Goal: Task Accomplishment & Management: Use online tool/utility

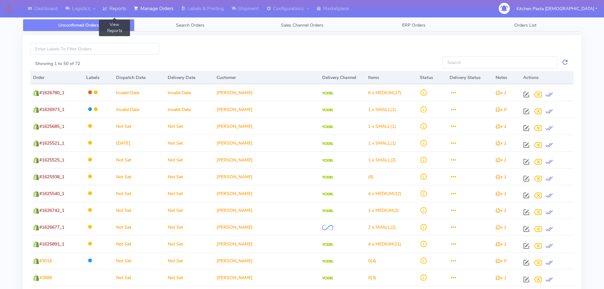
click at [112, 11] on link "Reports" at bounding box center [114, 8] width 31 height 17
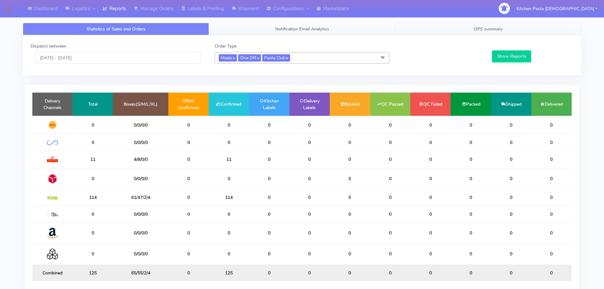
click at [455, 29] on link "OPS summary" at bounding box center [488, 29] width 186 height 12
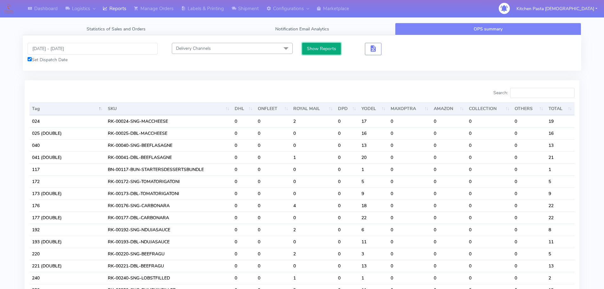
click at [313, 51] on button "Show Reports" at bounding box center [321, 49] width 39 height 12
click at [374, 52] on span "button" at bounding box center [374, 50] width 8 height 6
click at [391, 49] on button "button" at bounding box center [396, 49] width 16 height 12
click at [401, 47] on button "button" at bounding box center [396, 49] width 16 height 12
click at [397, 47] on span "button" at bounding box center [397, 50] width 8 height 6
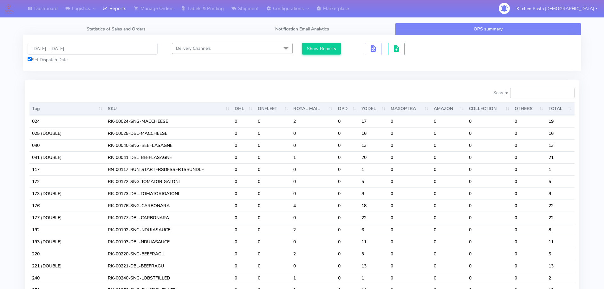
click at [546, 95] on input "Search:" at bounding box center [542, 93] width 64 height 10
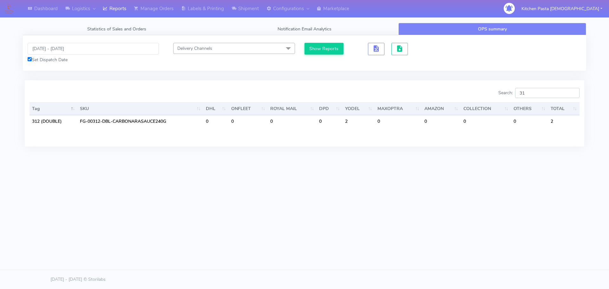
type input "3"
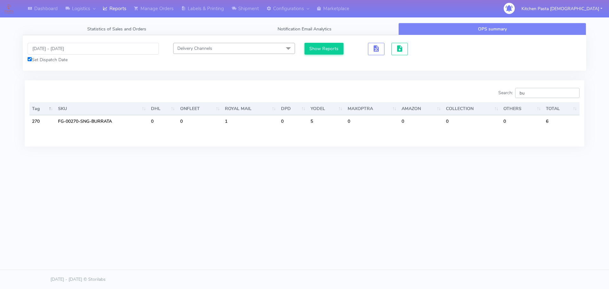
type input "b"
type input "t"
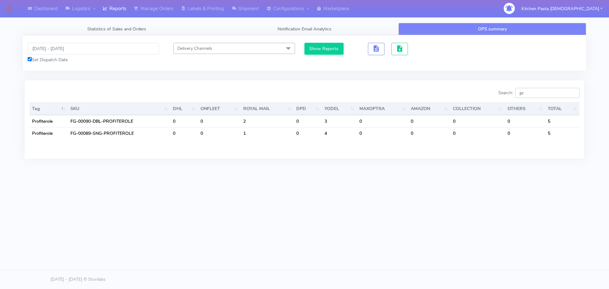
type input "p"
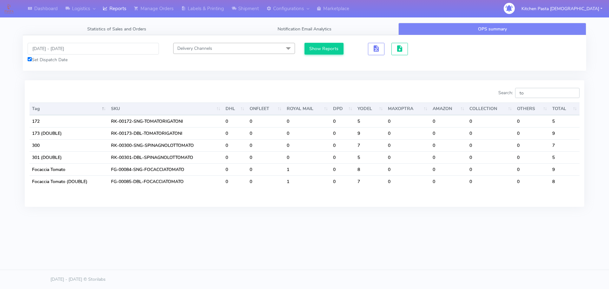
type input "t"
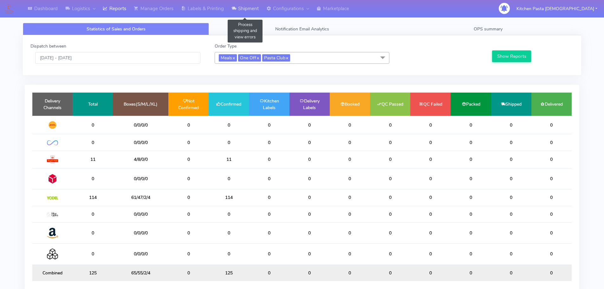
drag, startPoint x: 233, startPoint y: 11, endPoint x: 234, endPoint y: 18, distance: 7.0
click at [233, 11] on icon at bounding box center [234, 8] width 5 height 6
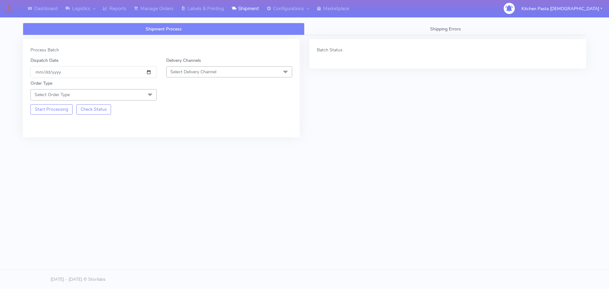
click at [235, 68] on span "Select Delivery Channel" at bounding box center [229, 71] width 126 height 11
click at [196, 146] on div "Yodel" at bounding box center [229, 143] width 119 height 7
click at [140, 95] on span "Select Order Type" at bounding box center [93, 94] width 126 height 11
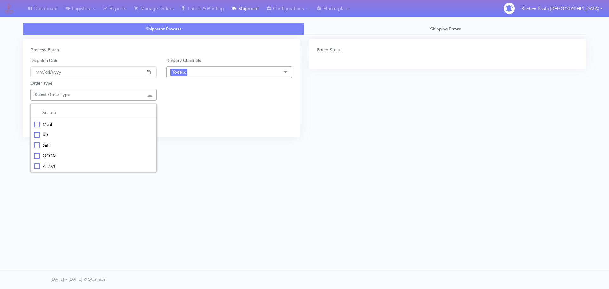
click at [87, 124] on div "Meal" at bounding box center [93, 124] width 119 height 7
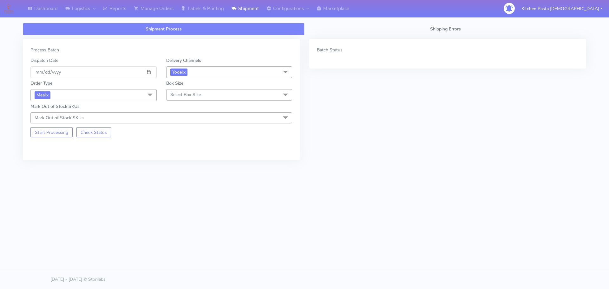
click at [189, 98] on span "Select Box Size" at bounding box center [229, 94] width 126 height 11
click at [182, 161] on li "Mega" at bounding box center [230, 166] width 126 height 10
click at [57, 136] on button "Start Processing" at bounding box center [51, 132] width 42 height 10
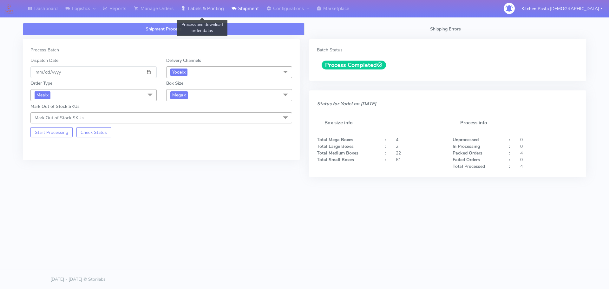
click at [205, 7] on link "Labels & Printing" at bounding box center [202, 8] width 50 height 17
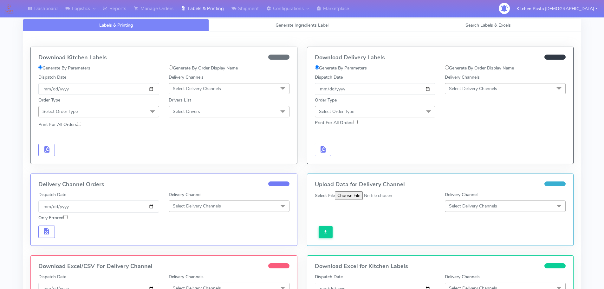
click at [489, 84] on span "Select Delivery Channels" at bounding box center [505, 88] width 121 height 11
click at [469, 165] on li "Yodel" at bounding box center [505, 160] width 120 height 10
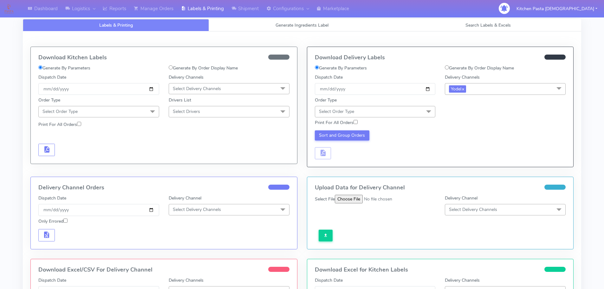
click at [427, 115] on span at bounding box center [429, 112] width 13 height 12
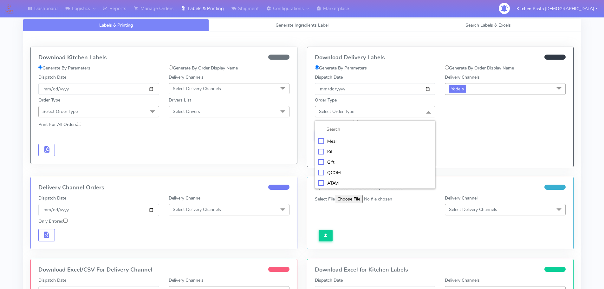
click at [377, 141] on div "Meal" at bounding box center [375, 141] width 114 height 7
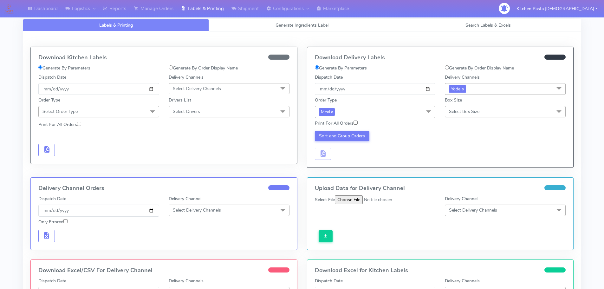
click at [448, 108] on span "Select Box Size" at bounding box center [505, 111] width 121 height 11
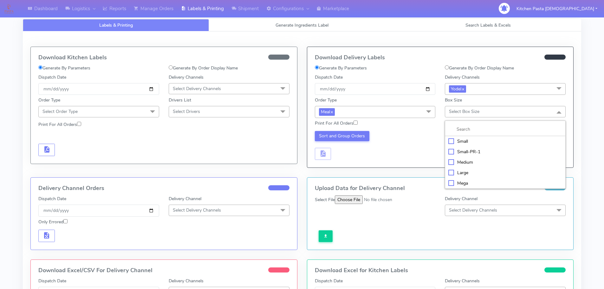
click at [466, 178] on li "Mega" at bounding box center [505, 183] width 120 height 10
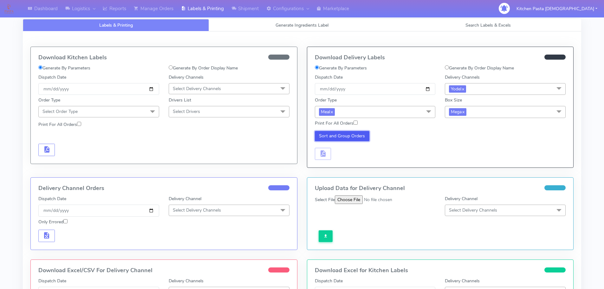
click at [353, 134] on button "Sort and Group Orders" at bounding box center [342, 136] width 55 height 10
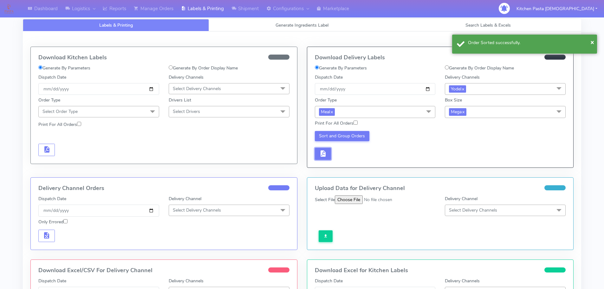
click at [329, 154] on button "button" at bounding box center [323, 154] width 16 height 12
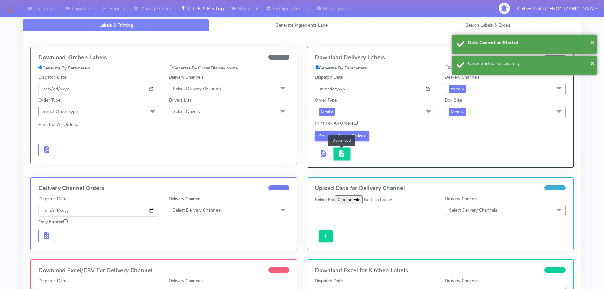
click at [345, 154] on span "button" at bounding box center [342, 155] width 8 height 6
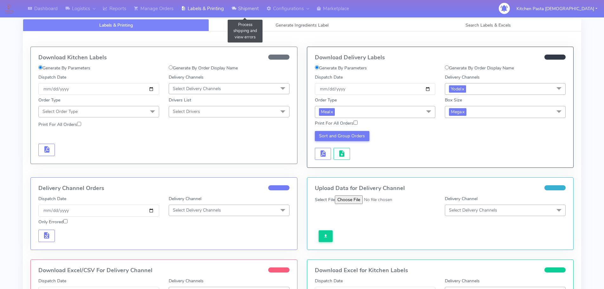
click at [246, 12] on link "Shipment" at bounding box center [245, 8] width 35 height 17
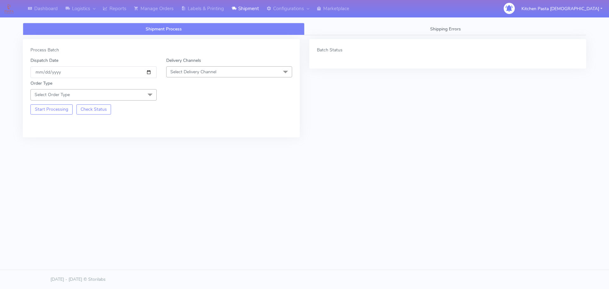
drag, startPoint x: 205, startPoint y: 72, endPoint x: 192, endPoint y: 117, distance: 46.5
click at [205, 72] on span "Select Delivery Channel" at bounding box center [193, 72] width 46 height 6
click at [187, 142] on div "Yodel" at bounding box center [229, 143] width 119 height 7
click at [151, 95] on span at bounding box center [150, 95] width 13 height 12
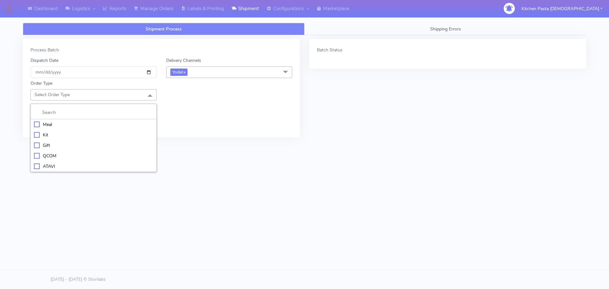
click at [102, 121] on div "Meal" at bounding box center [93, 124] width 119 height 7
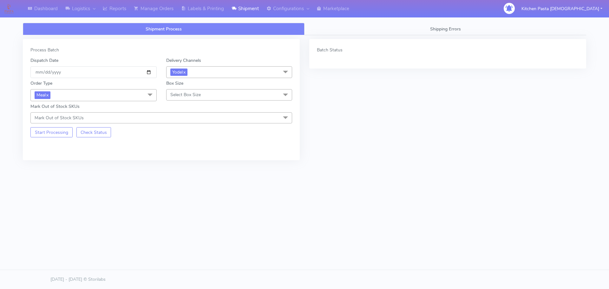
click at [188, 95] on span "Select Box Size" at bounding box center [185, 95] width 30 height 6
click at [184, 160] on li "Large" at bounding box center [230, 156] width 126 height 10
click at [45, 135] on button "Start Processing" at bounding box center [51, 132] width 42 height 10
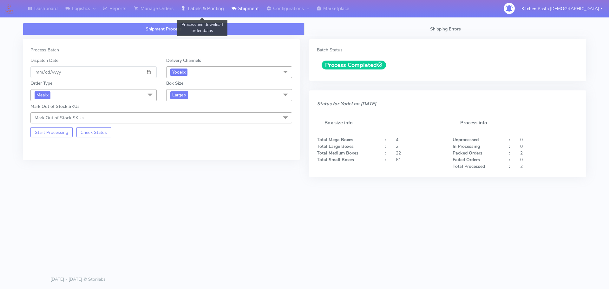
click at [209, 5] on link "Labels & Printing" at bounding box center [202, 8] width 50 height 17
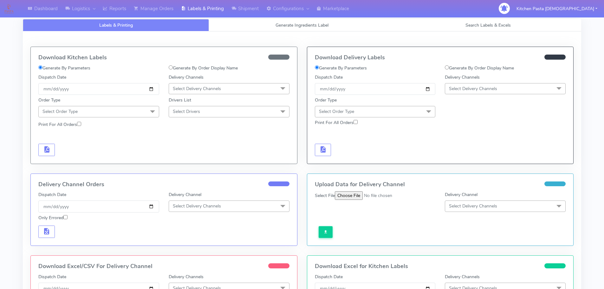
click at [497, 87] on span "Select Delivery Channels" at bounding box center [473, 89] width 48 height 6
click at [465, 159] on div "Yodel" at bounding box center [506, 160] width 114 height 7
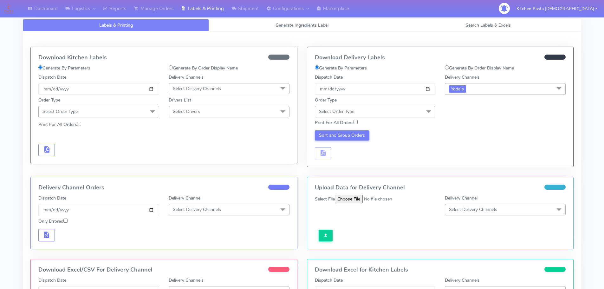
click at [409, 109] on span "Select Order Type" at bounding box center [375, 111] width 121 height 11
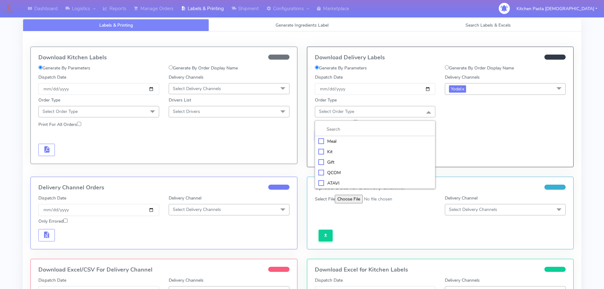
click at [352, 139] on div "Meal" at bounding box center [375, 141] width 114 height 7
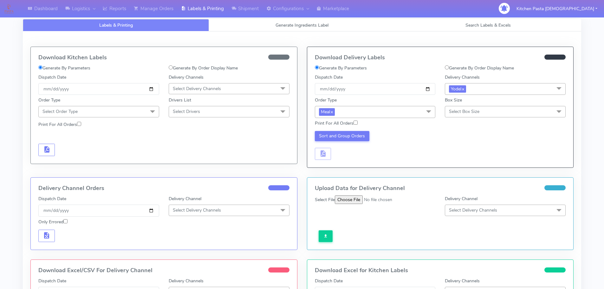
click at [473, 119] on div "Print For All Orders" at bounding box center [440, 123] width 261 height 11
click at [472, 115] on span "Select Box Size" at bounding box center [464, 111] width 30 height 6
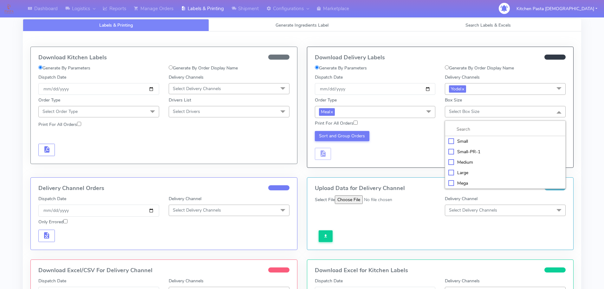
click at [462, 172] on div "Large" at bounding box center [506, 172] width 114 height 7
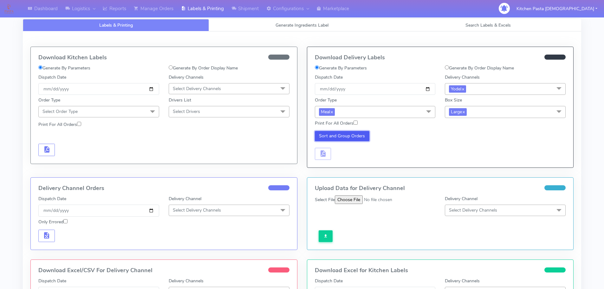
click at [343, 139] on button "Sort and Group Orders" at bounding box center [342, 136] width 55 height 10
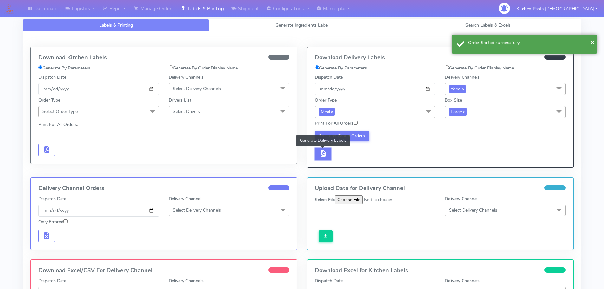
click at [320, 158] on span "button" at bounding box center [323, 155] width 8 height 6
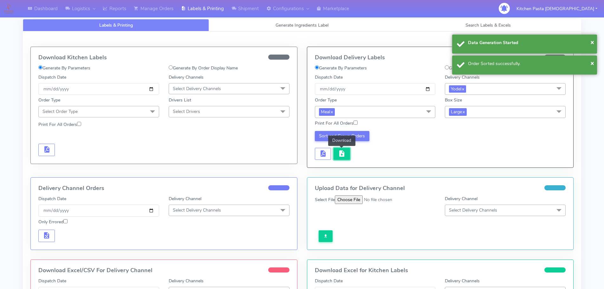
click at [336, 158] on button "button" at bounding box center [342, 154] width 16 height 12
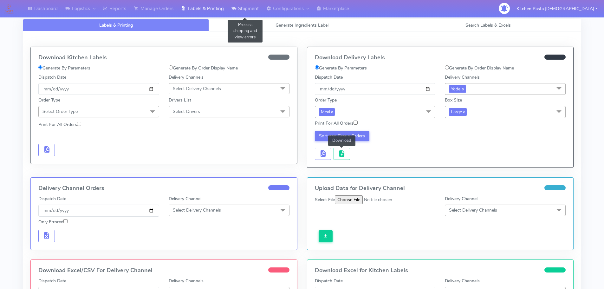
drag, startPoint x: 251, startPoint y: 7, endPoint x: 246, endPoint y: 16, distance: 11.2
click at [251, 7] on link "Shipment" at bounding box center [245, 8] width 35 height 17
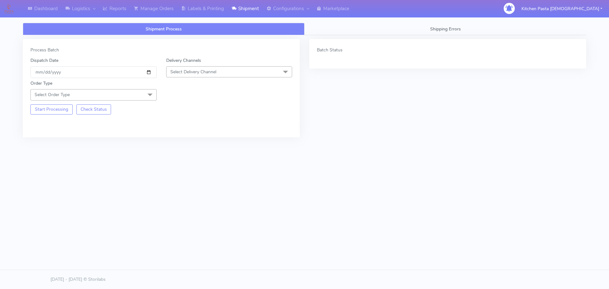
click at [227, 75] on span "Select Delivery Channel" at bounding box center [229, 71] width 126 height 11
click at [187, 144] on div "Yodel" at bounding box center [229, 143] width 119 height 7
drag, startPoint x: 147, startPoint y: 91, endPoint x: 100, endPoint y: 112, distance: 51.8
click at [147, 91] on span at bounding box center [150, 95] width 13 height 12
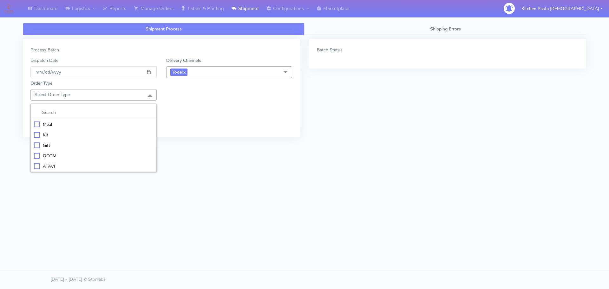
click at [104, 124] on div "Meal" at bounding box center [93, 124] width 119 height 7
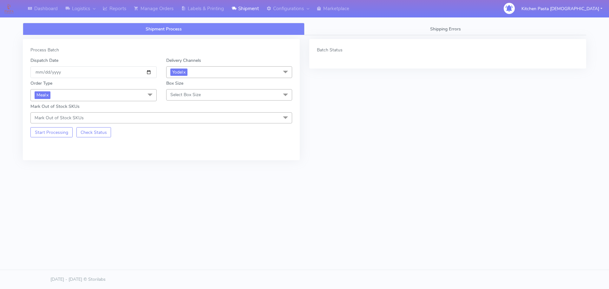
click at [206, 98] on span "Select Box Size" at bounding box center [229, 94] width 126 height 11
click at [200, 145] on div "Medium" at bounding box center [229, 145] width 119 height 7
click at [67, 129] on button "Start Processing" at bounding box center [51, 132] width 42 height 10
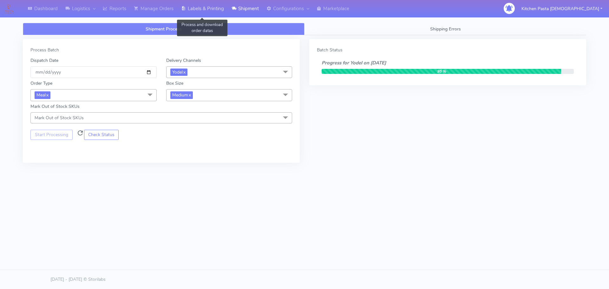
click at [201, 4] on link "Labels & Printing" at bounding box center [202, 8] width 50 height 17
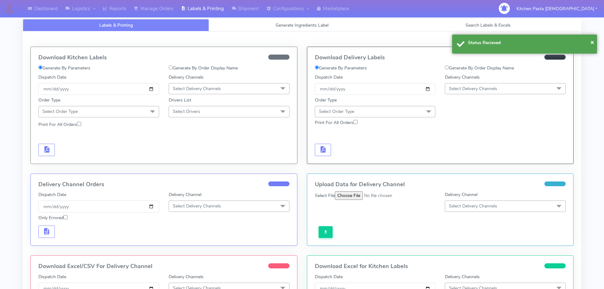
click at [475, 83] on span "Select Delivery Channels" at bounding box center [505, 88] width 121 height 11
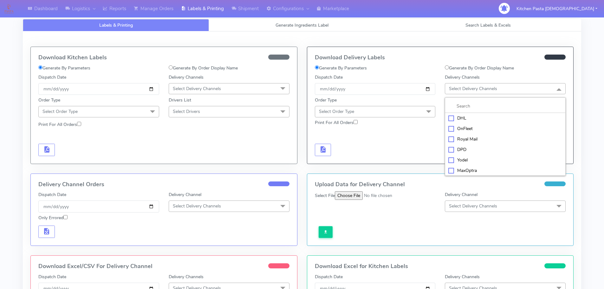
click at [456, 155] on li "Yodel" at bounding box center [505, 160] width 120 height 10
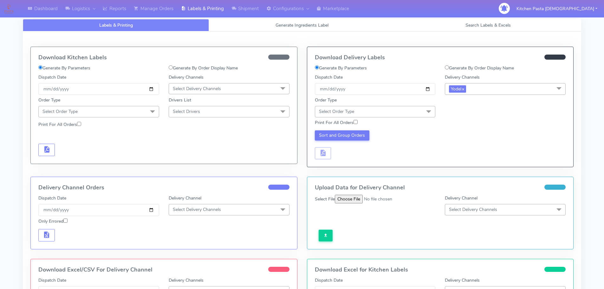
click at [391, 108] on span "Select Order Type" at bounding box center [375, 111] width 121 height 11
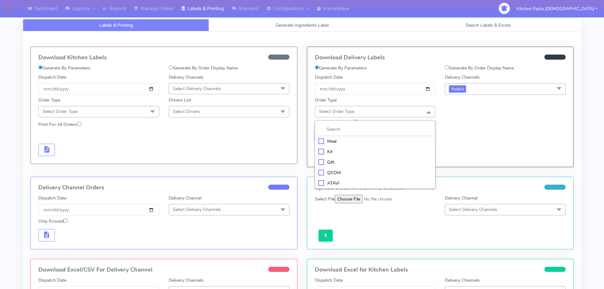
click at [363, 141] on div "Meal" at bounding box center [375, 141] width 114 height 7
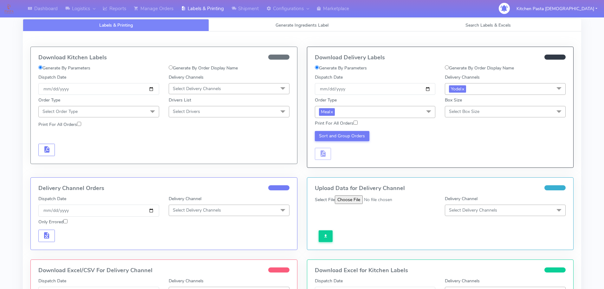
click at [510, 107] on span "Select Box Size" at bounding box center [505, 111] width 121 height 11
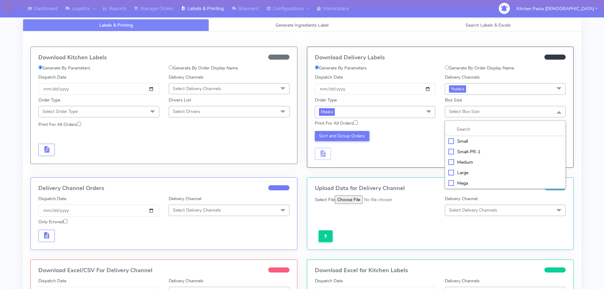
click at [463, 165] on div "Medium" at bounding box center [506, 162] width 114 height 7
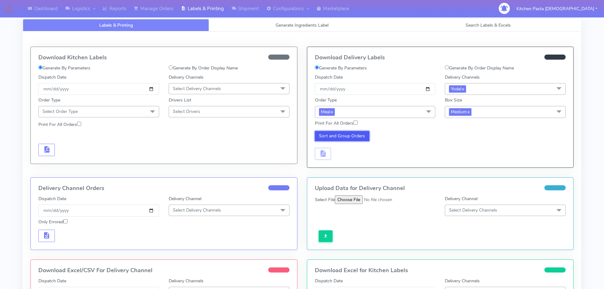
click at [322, 136] on button "Sort and Group Orders" at bounding box center [342, 136] width 55 height 10
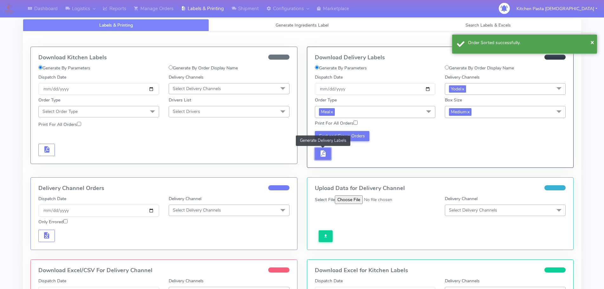
click at [322, 157] on span "button" at bounding box center [323, 155] width 8 height 6
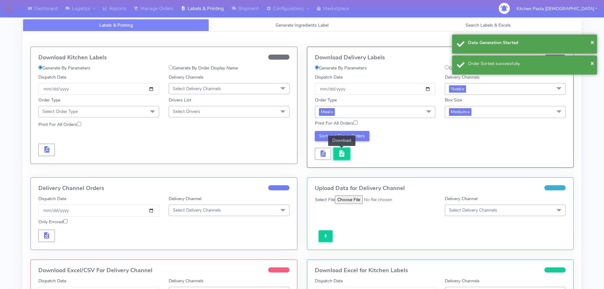
click at [343, 158] on button "button" at bounding box center [342, 154] width 16 height 12
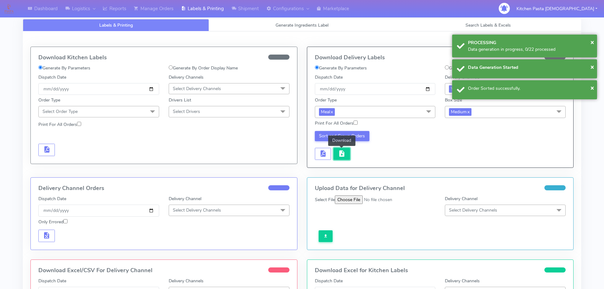
click at [344, 157] on span "button" at bounding box center [342, 155] width 8 height 6
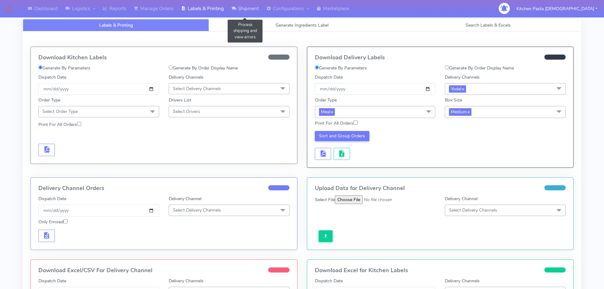
drag, startPoint x: 253, startPoint y: 8, endPoint x: 254, endPoint y: 15, distance: 7.3
click at [253, 8] on link "Shipment" at bounding box center [245, 8] width 35 height 17
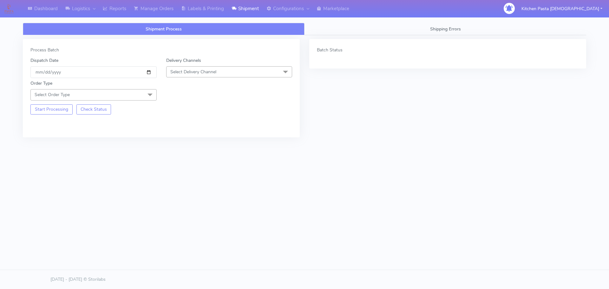
drag, startPoint x: 242, startPoint y: 68, endPoint x: 232, endPoint y: 78, distance: 14.4
click at [243, 69] on span "Select Delivery Channel" at bounding box center [229, 71] width 126 height 11
drag, startPoint x: 182, startPoint y: 147, endPoint x: 182, endPoint y: 144, distance: 3.5
click at [182, 147] on li "Yodel" at bounding box center [230, 143] width 126 height 10
click at [144, 93] on span at bounding box center [150, 95] width 13 height 12
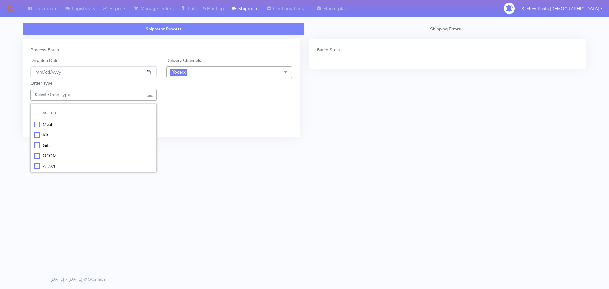
click at [96, 122] on div "Meal" at bounding box center [93, 124] width 119 height 7
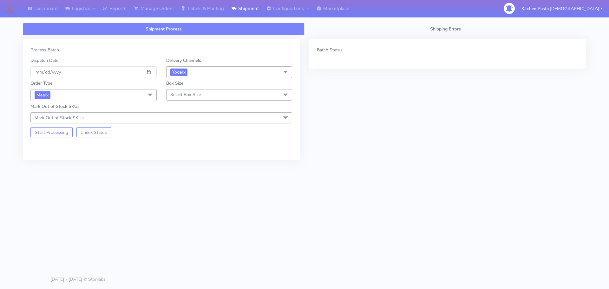
click at [182, 93] on span "Select Box Size" at bounding box center [185, 95] width 30 height 6
click at [189, 124] on div "Small" at bounding box center [229, 124] width 119 height 7
click at [71, 130] on button "Start Processing" at bounding box center [51, 132] width 42 height 10
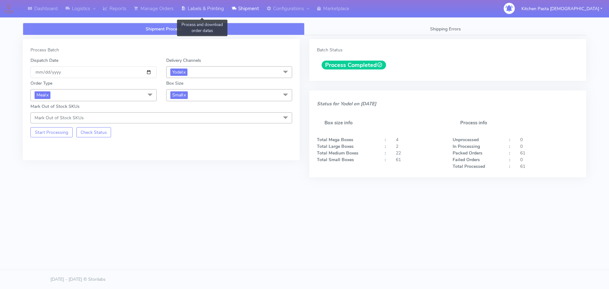
click at [198, 7] on link "Labels & Printing" at bounding box center [202, 8] width 50 height 17
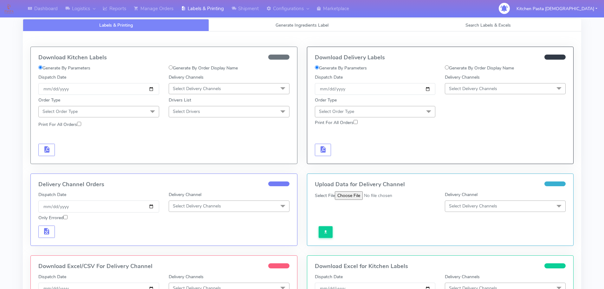
click at [476, 90] on span "Select Delivery Channels" at bounding box center [473, 89] width 48 height 6
click at [470, 159] on div "Yodel" at bounding box center [506, 160] width 114 height 7
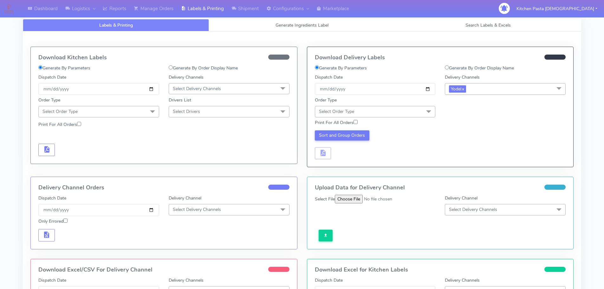
click at [415, 113] on span "Select Order Type" at bounding box center [375, 111] width 121 height 11
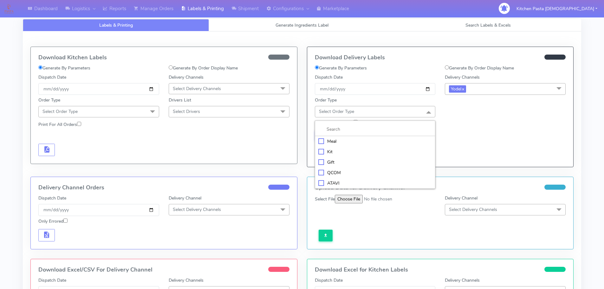
click at [325, 141] on div "Meal" at bounding box center [375, 141] width 114 height 7
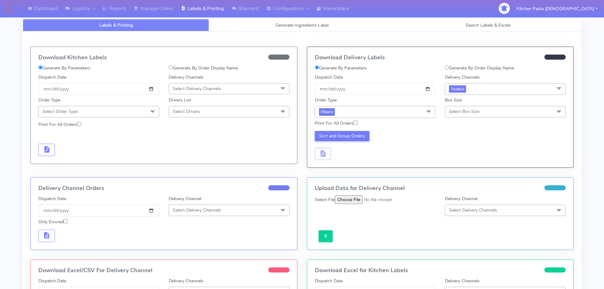
click at [469, 115] on span "Select Box Size" at bounding box center [505, 111] width 121 height 11
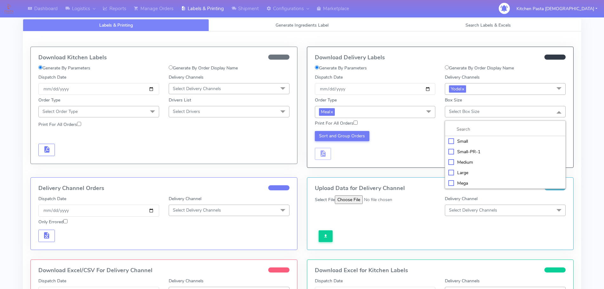
click at [453, 143] on div "Small" at bounding box center [506, 141] width 114 height 7
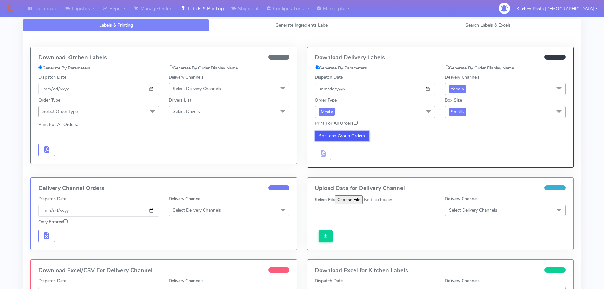
click at [352, 132] on button "Sort and Group Orders" at bounding box center [342, 136] width 55 height 10
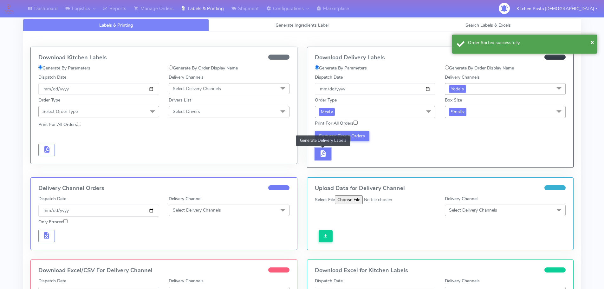
click at [329, 153] on button "button" at bounding box center [323, 154] width 16 height 12
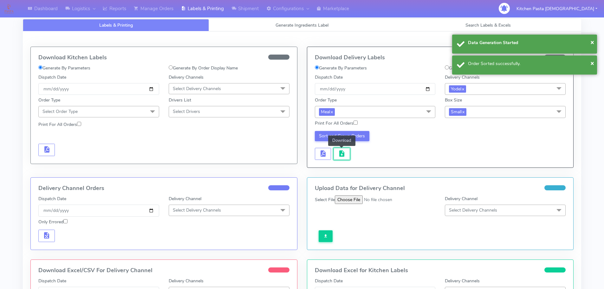
click at [335, 154] on button "button" at bounding box center [342, 154] width 16 height 12
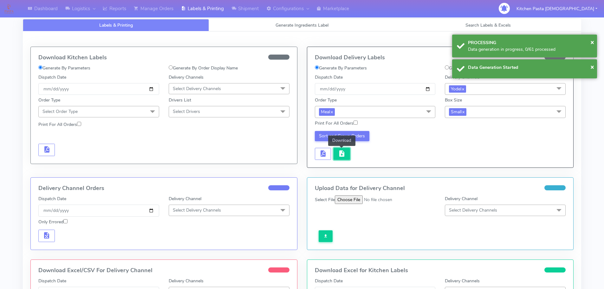
click at [341, 153] on span "button" at bounding box center [342, 155] width 8 height 6
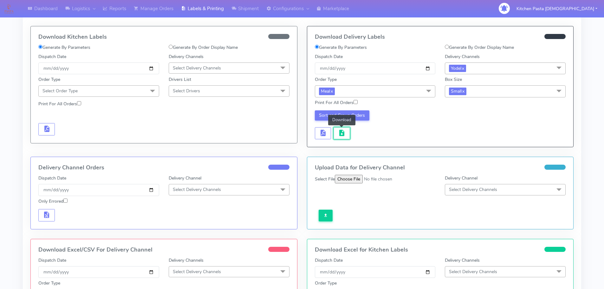
scroll to position [32, 0]
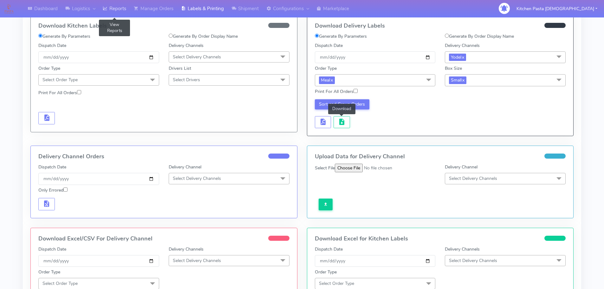
click at [107, 7] on icon at bounding box center [105, 8] width 5 height 6
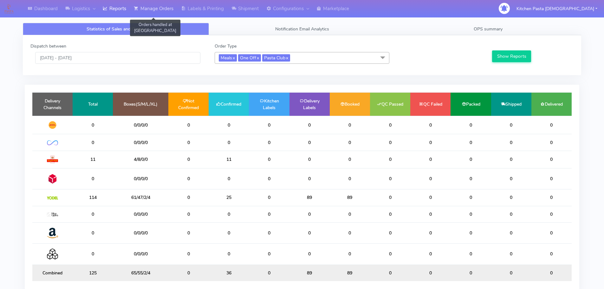
click at [171, 4] on link "Manage Orders" at bounding box center [153, 8] width 47 height 17
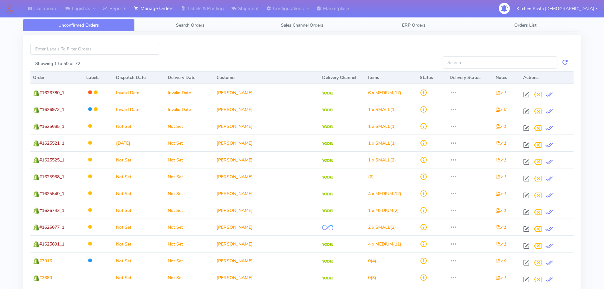
click at [185, 26] on span "Search Orders" at bounding box center [190, 25] width 29 height 6
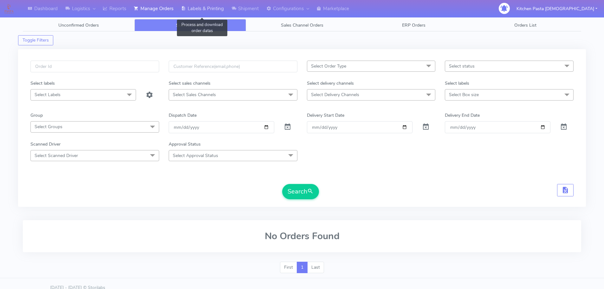
click at [199, 7] on link "Labels & Printing" at bounding box center [202, 8] width 50 height 17
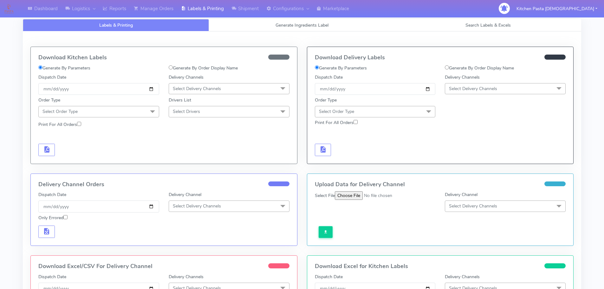
drag, startPoint x: 185, startPoint y: 87, endPoint x: 189, endPoint y: 133, distance: 46.8
click at [185, 87] on span "Select Delivery Channels" at bounding box center [197, 89] width 48 height 6
click at [188, 141] on div "Royal Mail" at bounding box center [229, 139] width 114 height 7
click at [103, 110] on span "Select Order Type" at bounding box center [98, 111] width 121 height 11
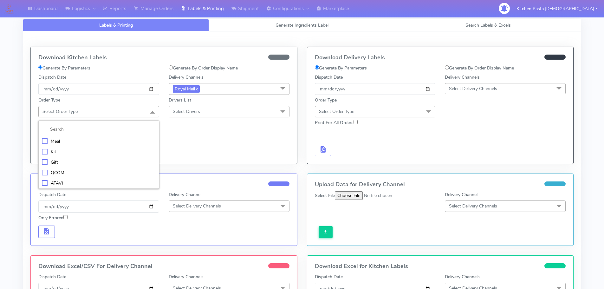
click at [80, 140] on div "Meal" at bounding box center [99, 141] width 114 height 7
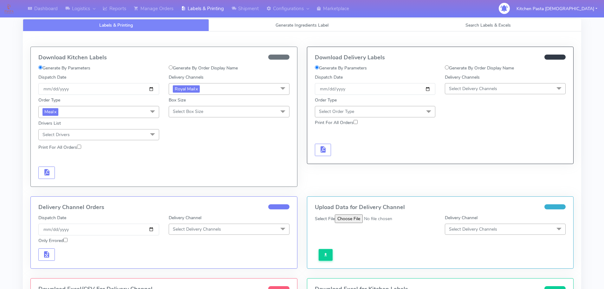
click at [192, 105] on div "Box Size Select Box Size Small Small-PR-1 Medium Large Mega" at bounding box center [229, 106] width 130 height 23
drag, startPoint x: 192, startPoint y: 114, endPoint x: 190, endPoint y: 146, distance: 31.8
click at [193, 114] on span "Select Box Size" at bounding box center [188, 111] width 30 height 6
click at [187, 179] on li "Mega" at bounding box center [229, 183] width 120 height 10
checkbox input "true"
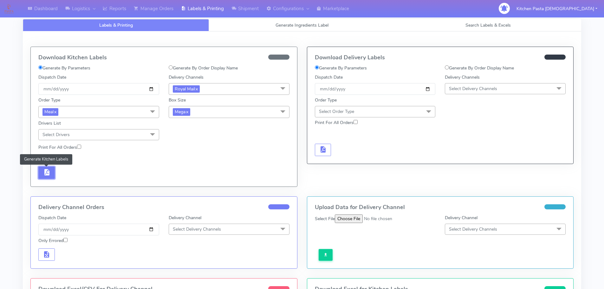
click at [39, 176] on button "button" at bounding box center [46, 173] width 16 height 12
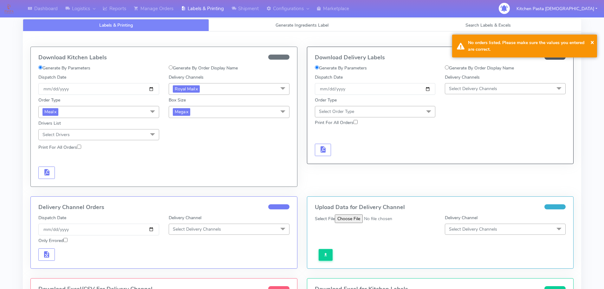
drag, startPoint x: 235, startPoint y: 111, endPoint x: 230, endPoint y: 116, distance: 6.5
click at [235, 111] on span "Mega x" at bounding box center [229, 112] width 121 height 12
click at [175, 174] on div "Large" at bounding box center [229, 173] width 114 height 7
checkbox input "true"
checkbox input "false"
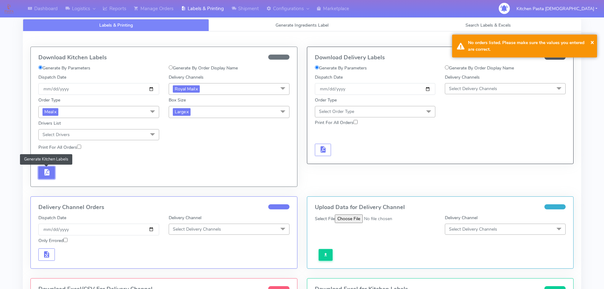
drag, startPoint x: 48, startPoint y: 173, endPoint x: 176, endPoint y: 147, distance: 130.4
click at [48, 173] on span "button" at bounding box center [47, 174] width 8 height 6
click at [200, 114] on span "Large x" at bounding box center [229, 112] width 121 height 12
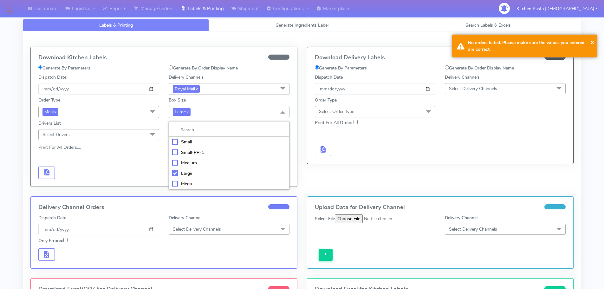
click at [191, 163] on div "Medium" at bounding box center [229, 163] width 114 height 7
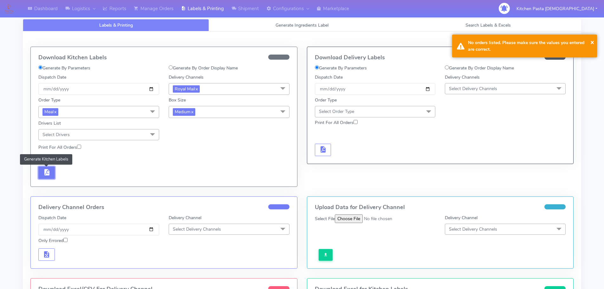
click at [41, 175] on button "button" at bounding box center [46, 173] width 16 height 12
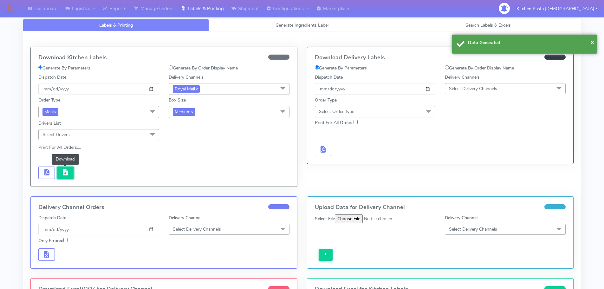
click at [71, 171] on button "button" at bounding box center [65, 173] width 16 height 12
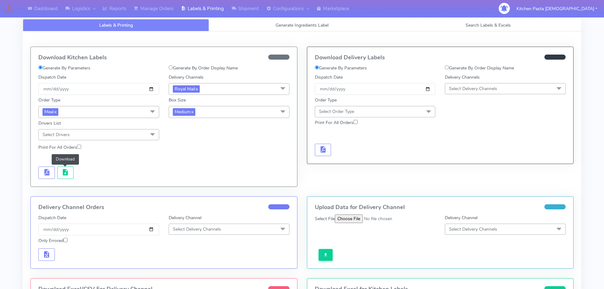
click at [216, 110] on span "Medium x" at bounding box center [229, 112] width 121 height 12
click at [191, 138] on li "Small" at bounding box center [229, 142] width 120 height 10
click at [50, 171] on span "button" at bounding box center [47, 174] width 8 height 6
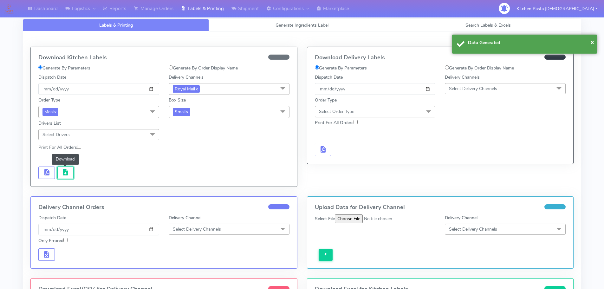
click at [61, 174] on button "button" at bounding box center [65, 173] width 16 height 12
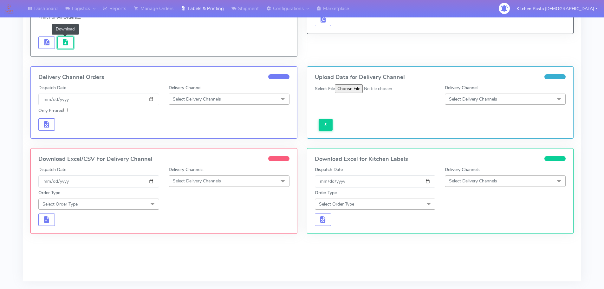
scroll to position [151, 0]
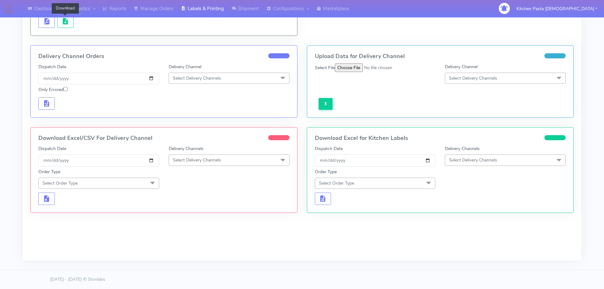
drag, startPoint x: 219, startPoint y: 156, endPoint x: 218, endPoint y: 162, distance: 6.6
click at [219, 156] on span "Select Delivery Channels" at bounding box center [229, 159] width 121 height 11
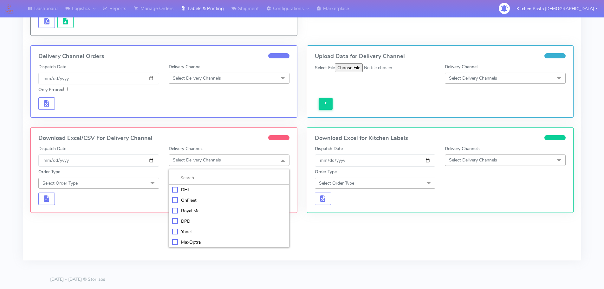
drag, startPoint x: 180, startPoint y: 213, endPoint x: 179, endPoint y: 208, distance: 5.5
click at [180, 213] on div "Royal Mail" at bounding box center [229, 210] width 114 height 7
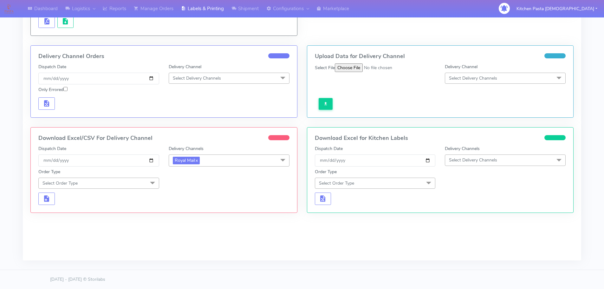
click at [153, 181] on span at bounding box center [152, 184] width 13 height 12
click at [111, 212] on div "Meal" at bounding box center [99, 212] width 114 height 7
click at [188, 186] on span "Select Box Size" at bounding box center [188, 183] width 30 height 6
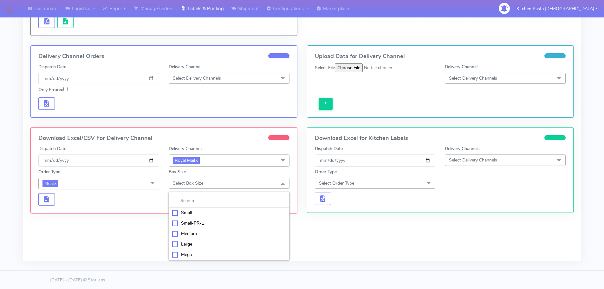
click at [191, 231] on div "Medium" at bounding box center [229, 233] width 114 height 7
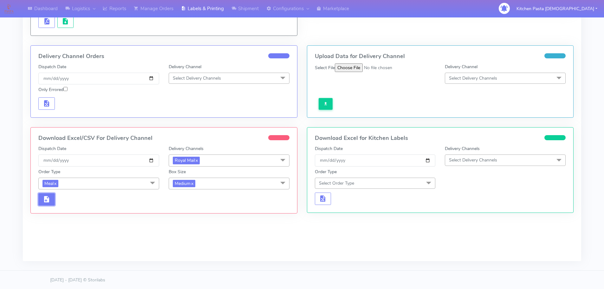
click at [48, 205] on button "button" at bounding box center [46, 199] width 16 height 12
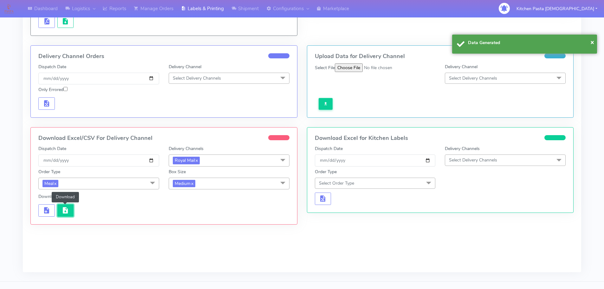
click at [65, 212] on span "button" at bounding box center [66, 212] width 8 height 6
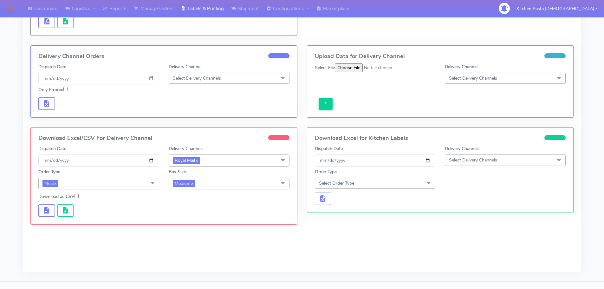
click at [210, 183] on span "Medium x" at bounding box center [229, 184] width 121 height 12
click at [199, 211] on div "Small" at bounding box center [229, 213] width 114 height 7
click at [41, 213] on button "button" at bounding box center [46, 210] width 16 height 12
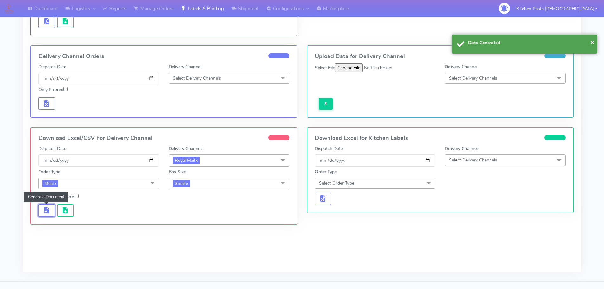
click at [47, 213] on span "button" at bounding box center [47, 212] width 8 height 6
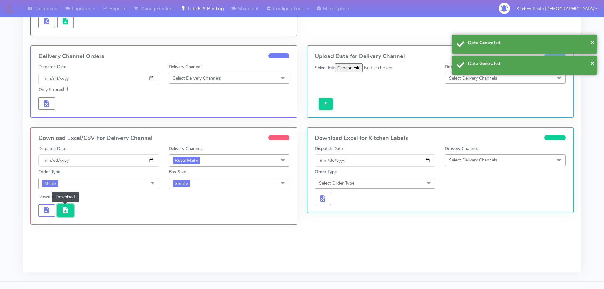
click at [62, 214] on span "button" at bounding box center [66, 212] width 8 height 6
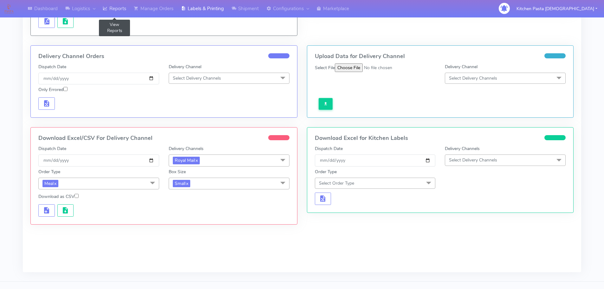
drag, startPoint x: 116, startPoint y: 10, endPoint x: 117, endPoint y: 3, distance: 6.0
click at [116, 10] on link "Reports" at bounding box center [114, 8] width 31 height 17
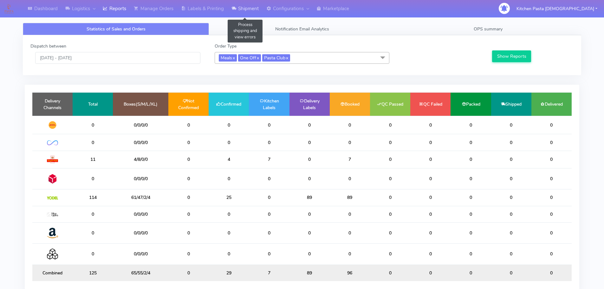
click at [252, 11] on link "Shipment" at bounding box center [245, 8] width 35 height 17
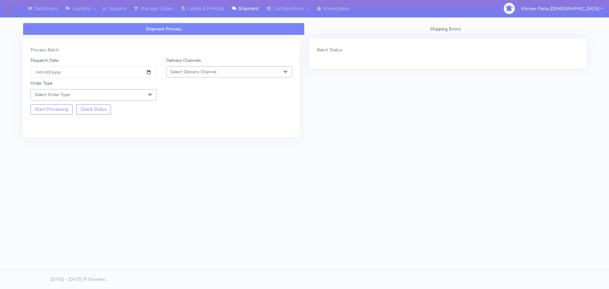
click at [197, 71] on span "Select Delivery Channel" at bounding box center [193, 72] width 46 height 6
click at [174, 142] on div "Yodel" at bounding box center [229, 143] width 119 height 7
click at [136, 95] on span "Select Order Type" at bounding box center [93, 94] width 126 height 11
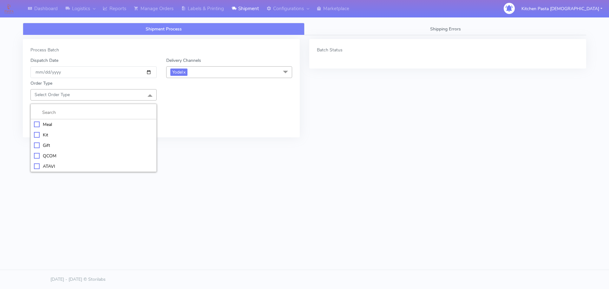
click at [40, 127] on div "Meal" at bounding box center [93, 124] width 119 height 7
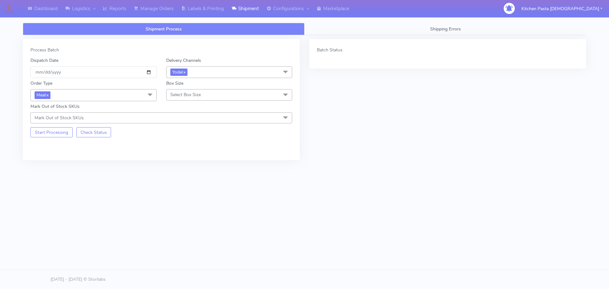
click at [242, 93] on span "Select Box Size" at bounding box center [229, 94] width 126 height 11
click at [189, 148] on div "Medium" at bounding box center [229, 145] width 119 height 7
click at [67, 131] on button "Start Processing" at bounding box center [51, 132] width 42 height 10
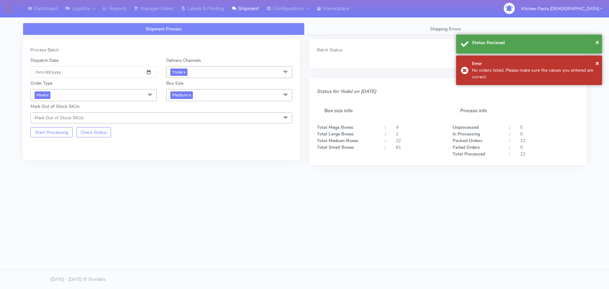
click at [213, 91] on span "Medium x" at bounding box center [229, 95] width 126 height 12
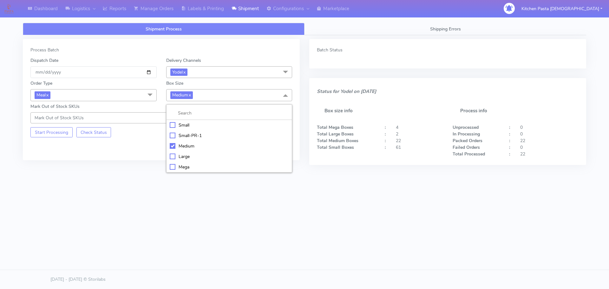
click at [179, 127] on div "Small" at bounding box center [229, 125] width 119 height 7
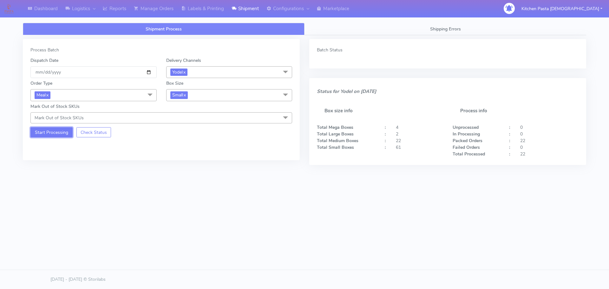
click at [56, 131] on button "Start Processing" at bounding box center [51, 132] width 42 height 10
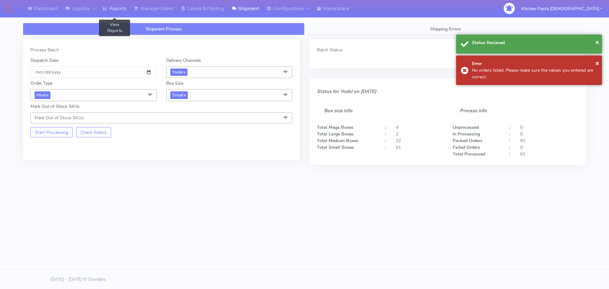
click at [119, 7] on link "Reports" at bounding box center [114, 8] width 31 height 17
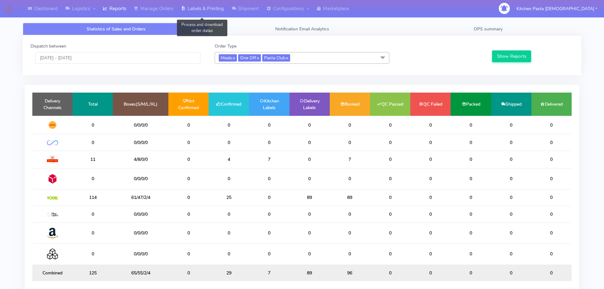
click at [206, 3] on link "Labels & Printing" at bounding box center [202, 8] width 50 height 17
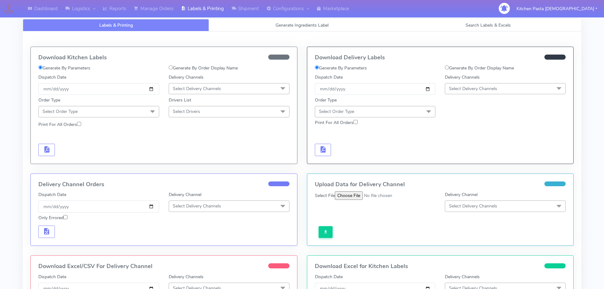
click at [195, 93] on span "Select Delivery Channels" at bounding box center [229, 88] width 121 height 11
click at [196, 137] on div "Royal Mail" at bounding box center [229, 139] width 114 height 7
click at [134, 114] on span "Select Order Type" at bounding box center [98, 111] width 121 height 11
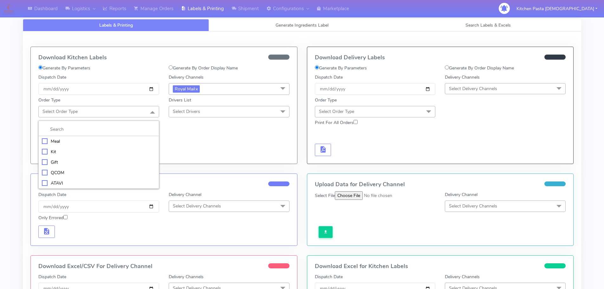
click at [107, 137] on li "Meal" at bounding box center [99, 141] width 120 height 10
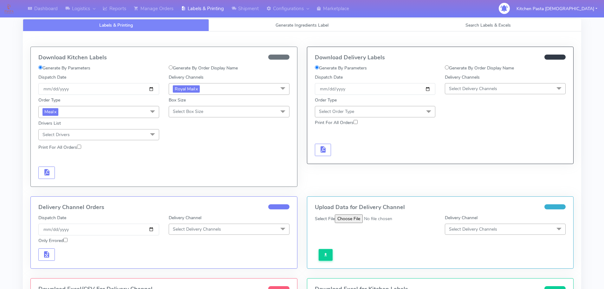
click at [194, 114] on span "Select Box Size" at bounding box center [188, 111] width 30 height 6
click at [185, 165] on div "Medium" at bounding box center [229, 162] width 114 height 7
checkbox input "true"
click at [44, 171] on span "button" at bounding box center [47, 174] width 8 height 6
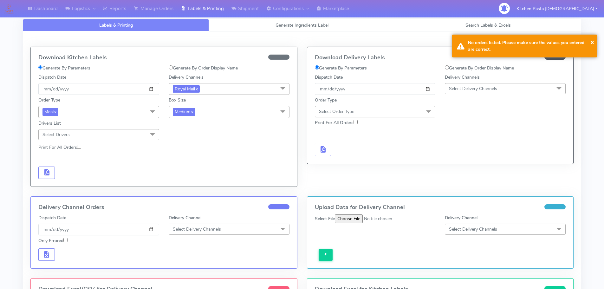
click at [228, 110] on span "Medium x" at bounding box center [229, 112] width 121 height 12
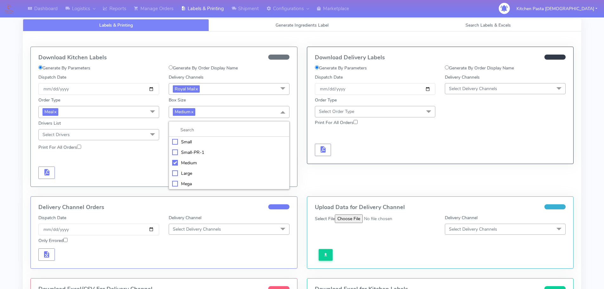
click at [191, 141] on div "Small" at bounding box center [229, 142] width 114 height 7
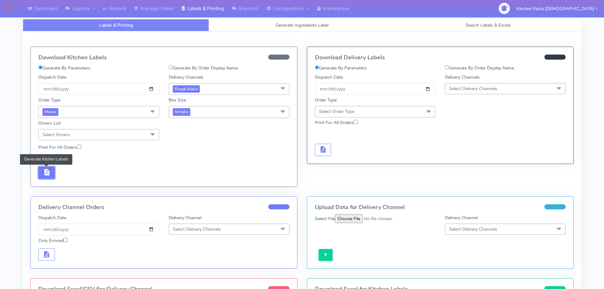
click at [50, 172] on button "button" at bounding box center [46, 173] width 16 height 12
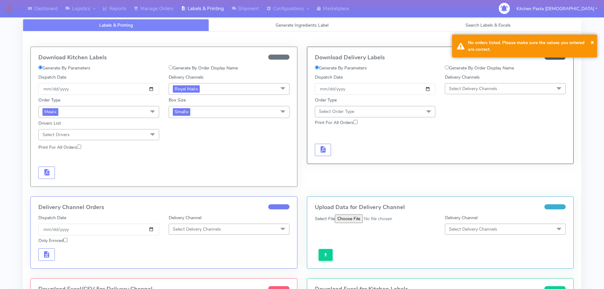
click at [230, 110] on span "Small x" at bounding box center [229, 112] width 121 height 12
click at [118, 14] on link "Reports" at bounding box center [114, 8] width 31 height 17
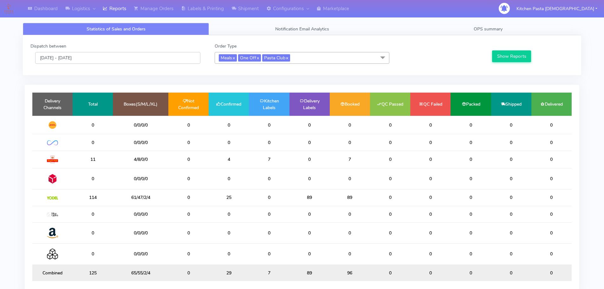
drag, startPoint x: 187, startPoint y: 54, endPoint x: 180, endPoint y: 60, distance: 9.9
click at [187, 54] on input "[DATE] - [DATE]" at bounding box center [117, 58] width 165 height 12
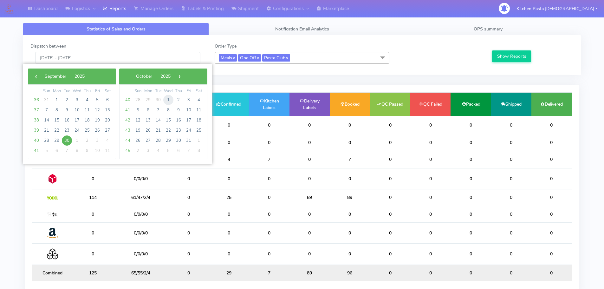
click at [165, 99] on span "1" at bounding box center [168, 100] width 10 height 10
click at [80, 99] on span "1" at bounding box center [77, 100] width 10 height 10
type input "[DATE] - [DATE]"
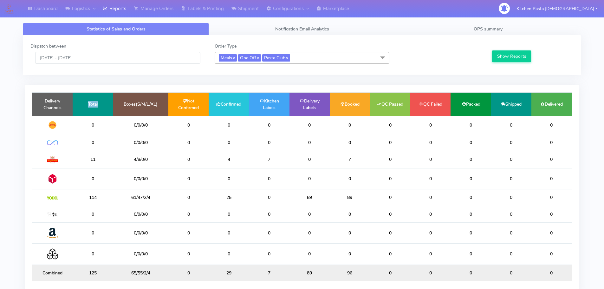
click at [80, 99] on td "Total" at bounding box center [93, 104] width 40 height 23
click at [501, 56] on button "Show Reports" at bounding box center [511, 56] width 39 height 12
